Goal: Information Seeking & Learning: Learn about a topic

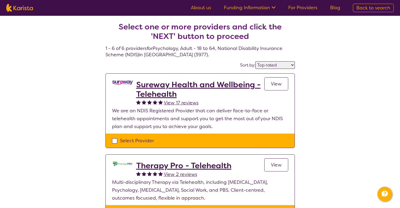
select select "by_score"
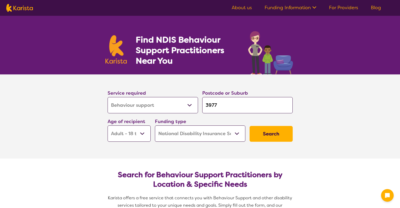
select select "Behaviour support"
select select "AD"
select select "NDIS"
select select "Behaviour support"
select select "AD"
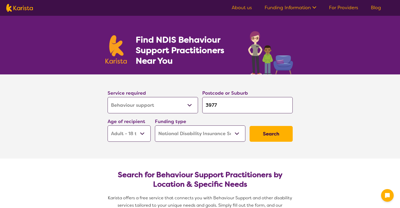
select select "NDIS"
select select "Behaviour support"
select select "AD"
select select "NDIS"
select select "Behaviour support"
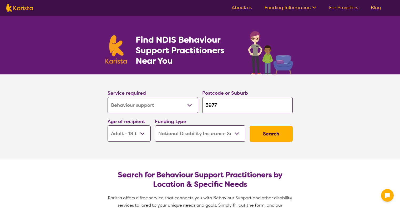
select select "AD"
select select "NDIS"
click at [192, 106] on select "Allied Health Assistant Assessment (ADHD or Autism) Behaviour support Counselli…" at bounding box center [153, 105] width 90 height 16
click at [81, 96] on section "Service required Allied Health Assistant Assessment (ADHD or Autism) Behaviour …" at bounding box center [200, 116] width 400 height 84
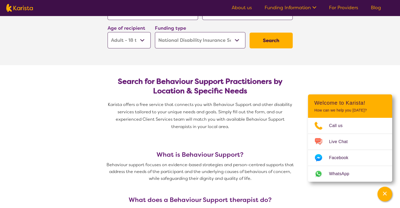
scroll to position [95, 0]
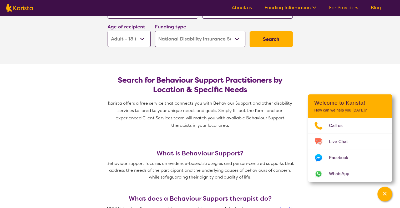
click at [139, 39] on select "Early Childhood - 0 to 9 Child - 10 to 11 Adolescent - 12 to 17 Adult - 18 to 6…" at bounding box center [129, 39] width 43 height 16
click at [108, 31] on select "Early Childhood - 0 to 9 Child - 10 to 11 Adolescent - 12 to 17 Adult - 18 to 6…" at bounding box center [129, 39] width 43 height 16
click at [268, 40] on button "Search" at bounding box center [271, 39] width 43 height 16
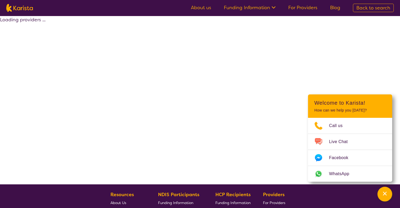
select select "by_score"
